Goal: Contribute content: Add original content to the website for others to see

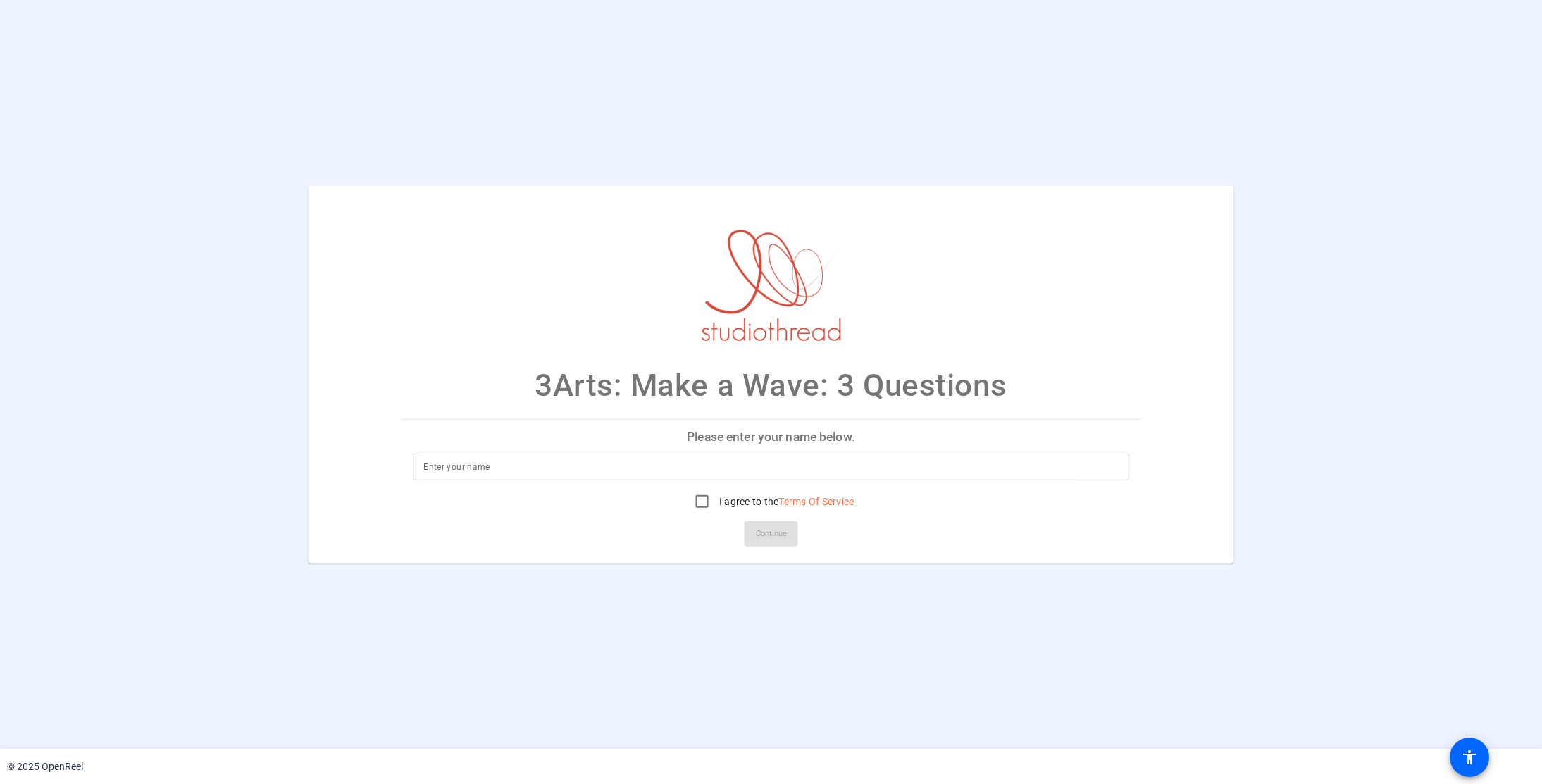
click at [734, 461] on input at bounding box center [771, 467] width 695 height 17
type input "[PERSON_NAME]"
click at [708, 498] on input "I agree to the Terms Of Service" at bounding box center [702, 501] width 28 height 28
checkbox input "true"
click at [745, 521] on span at bounding box center [771, 533] width 54 height 34
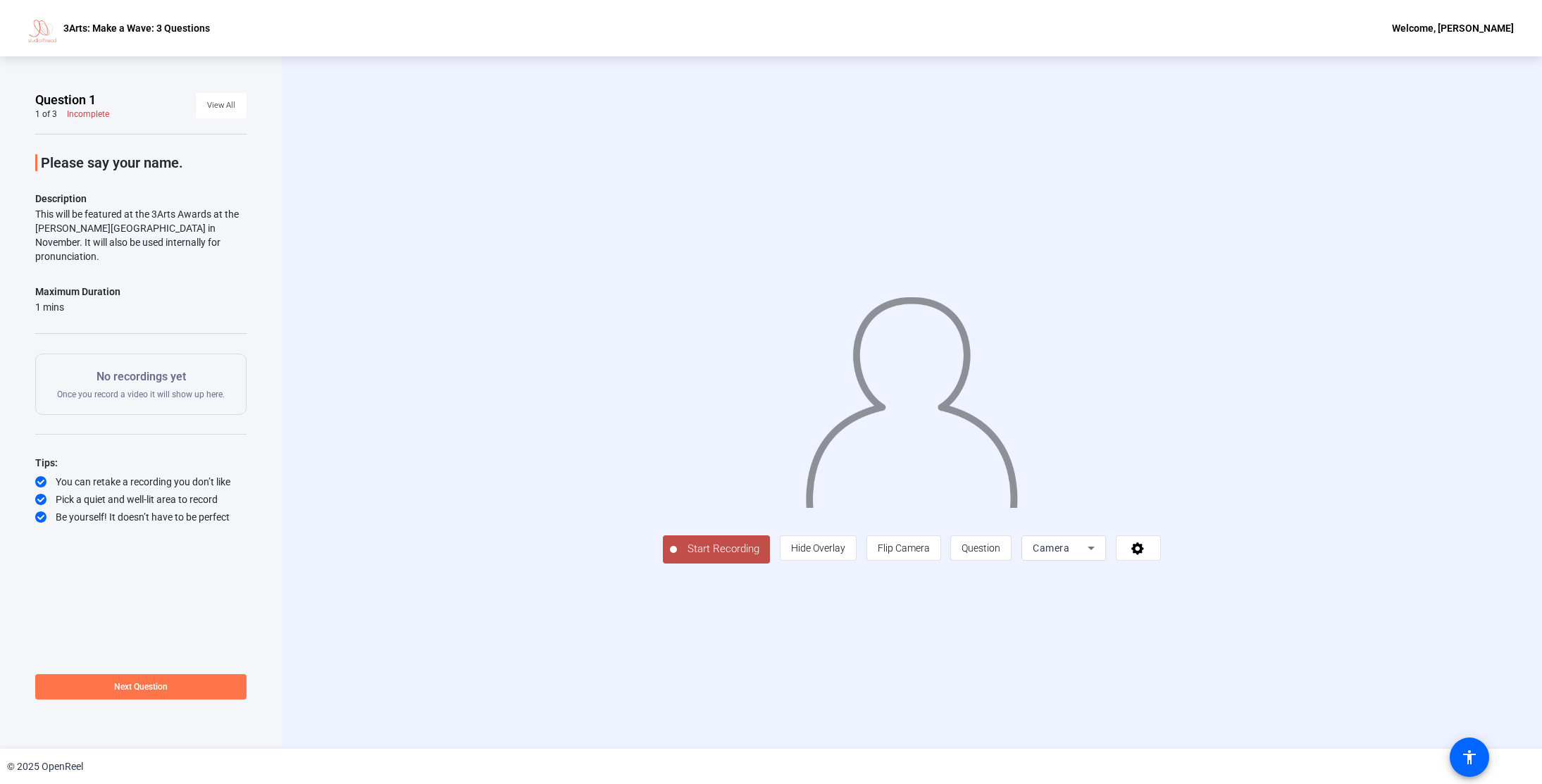
click at [1071, 548] on div "Camera" at bounding box center [1060, 548] width 55 height 17
click at [1135, 547] on div at bounding box center [771, 392] width 1542 height 784
click at [1135, 547] on icon at bounding box center [1138, 548] width 12 height 12
click at [1156, 509] on div at bounding box center [771, 392] width 1542 height 784
click at [145, 233] on div "This will be featured at the 3Arts Awards at the [PERSON_NAME][GEOGRAPHIC_DATA]…" at bounding box center [141, 235] width 212 height 56
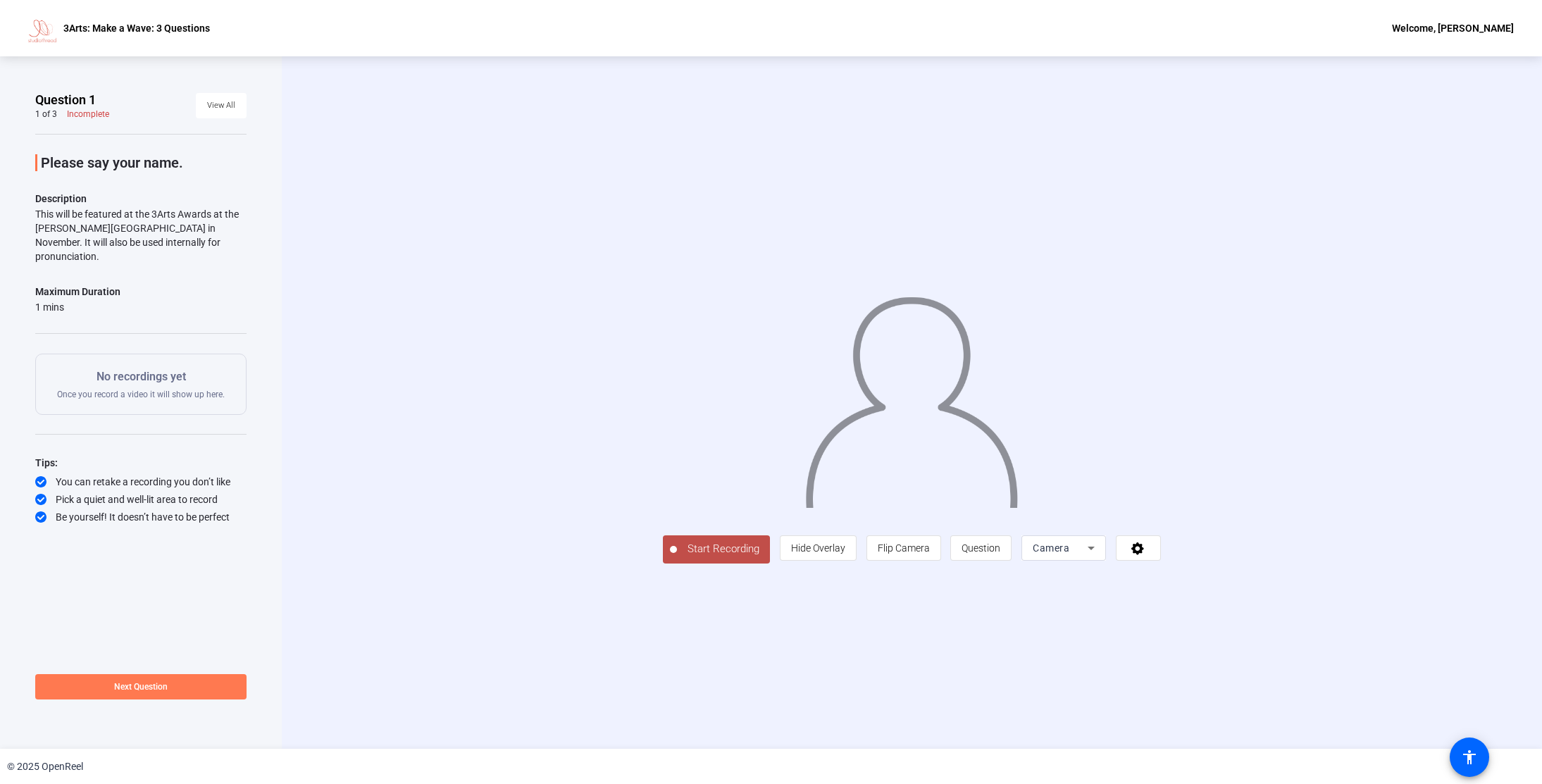
click at [162, 685] on span "Next Question" at bounding box center [141, 686] width 54 height 10
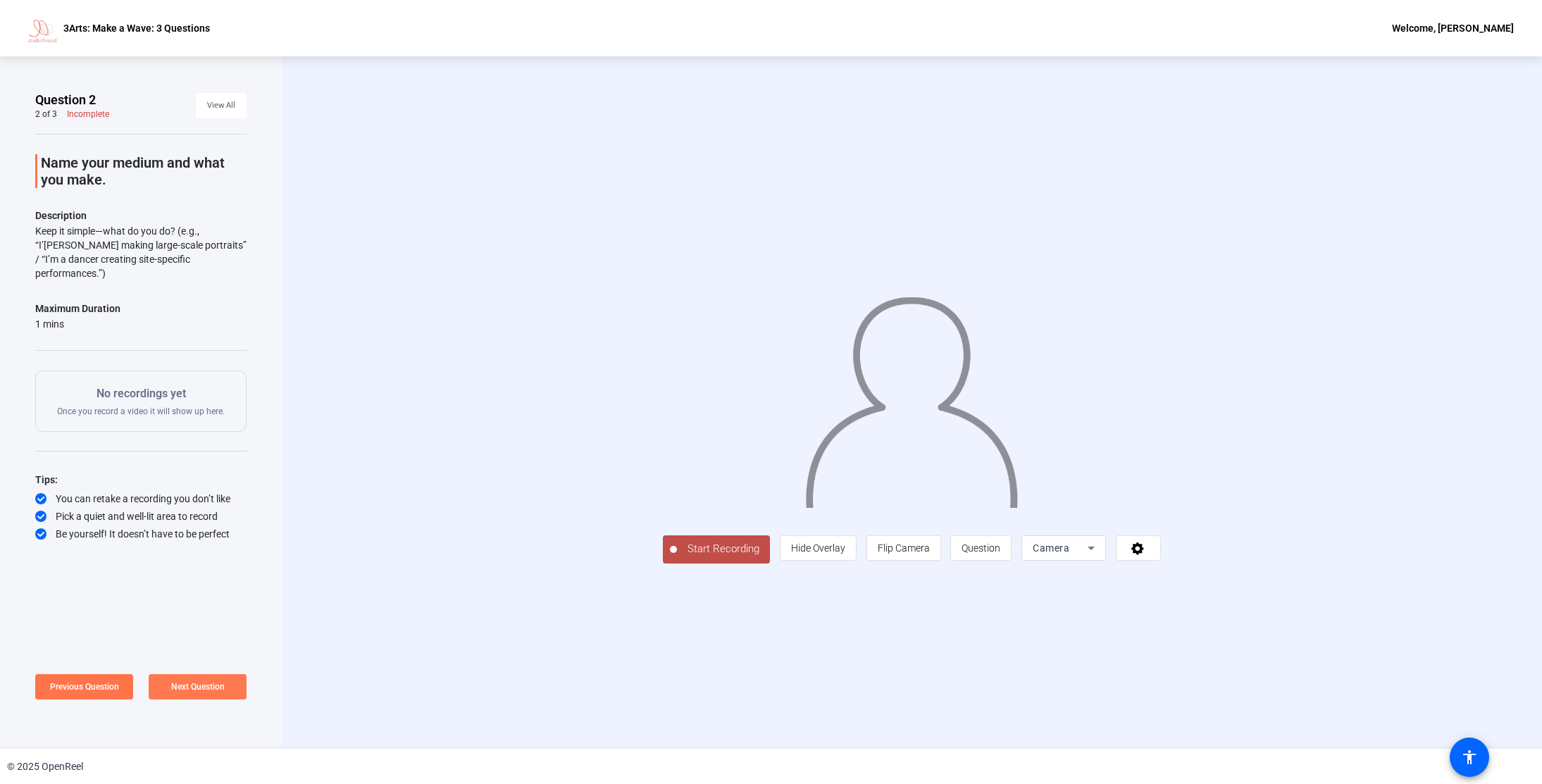
click at [197, 686] on span "Next Question" at bounding box center [198, 686] width 54 height 10
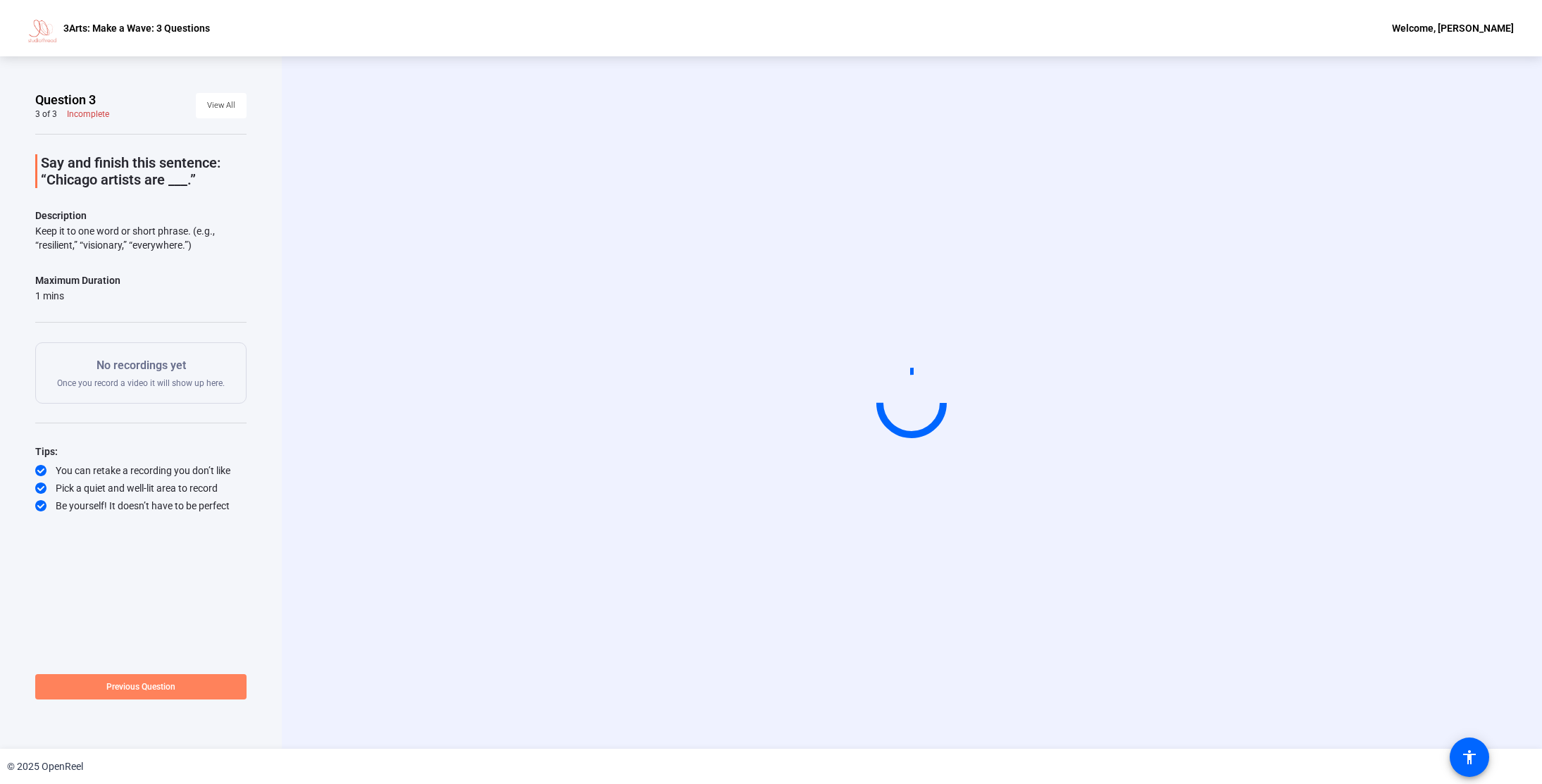
click at [197, 686] on span at bounding box center [141, 686] width 212 height 34
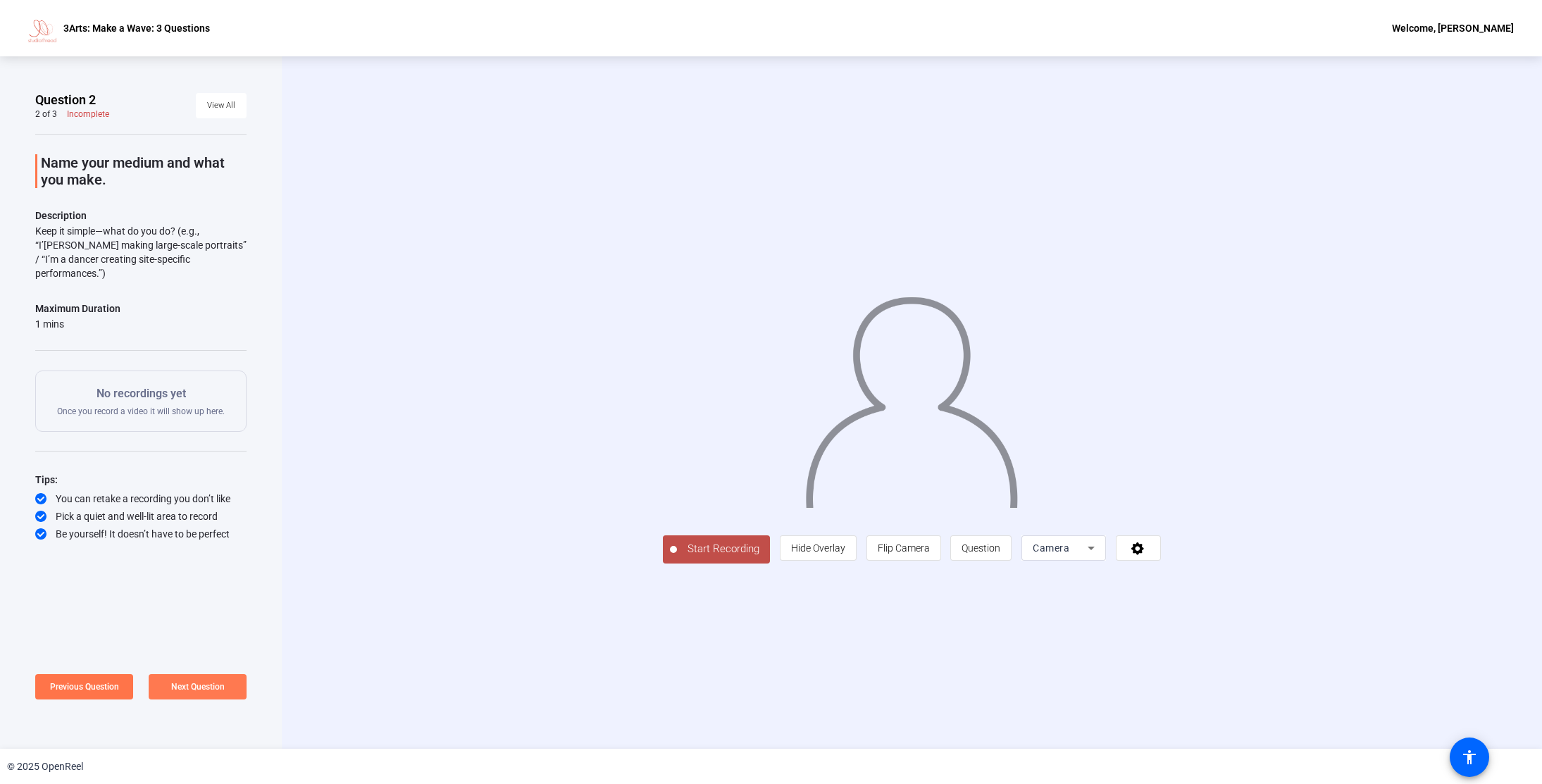
click at [211, 691] on span "Next Question" at bounding box center [198, 686] width 54 height 10
